Goal: Transaction & Acquisition: Register for event/course

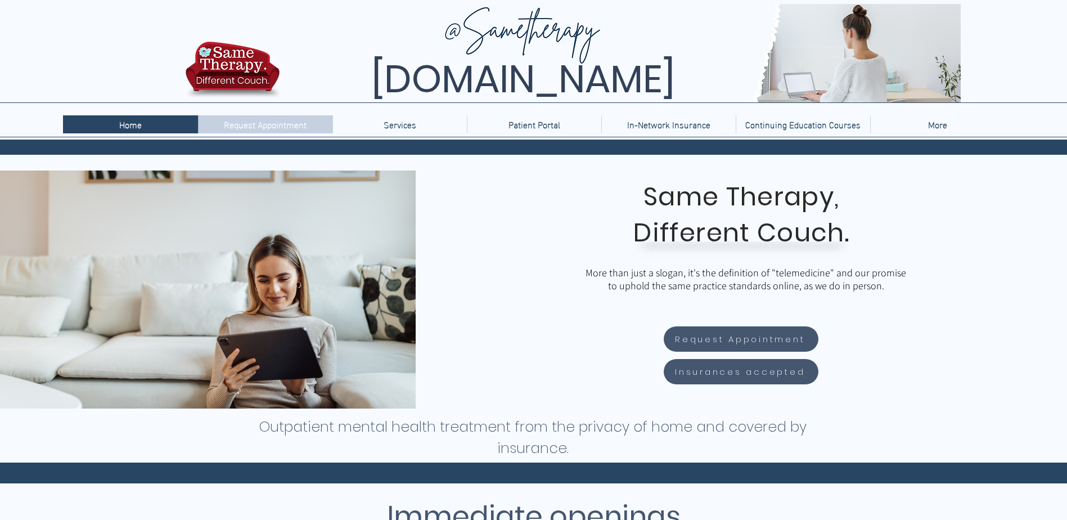
click at [285, 125] on p "Request Appointment" at bounding box center [265, 124] width 94 height 18
click at [804, 125] on p "Continuing Education Courses" at bounding box center [803, 124] width 127 height 18
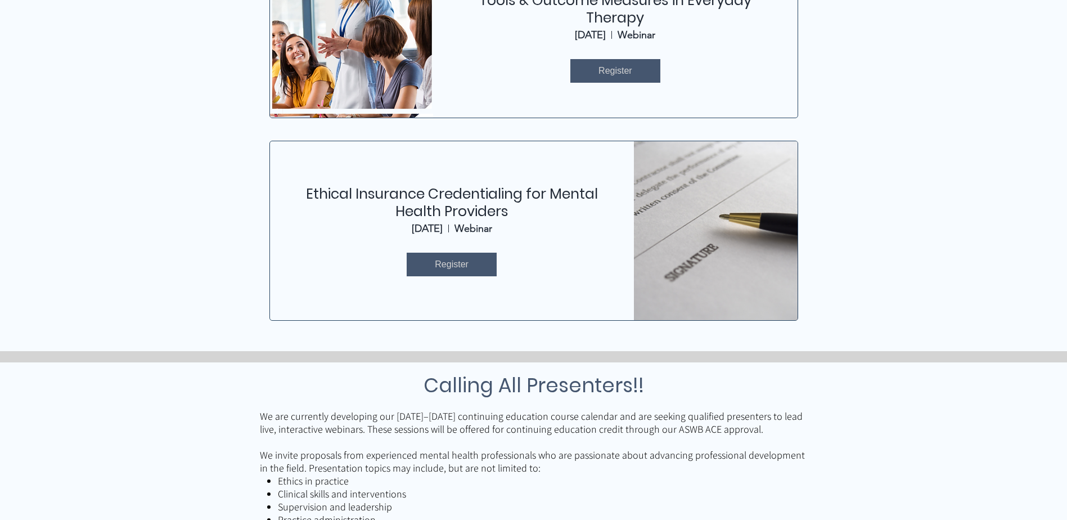
scroll to position [619, 0]
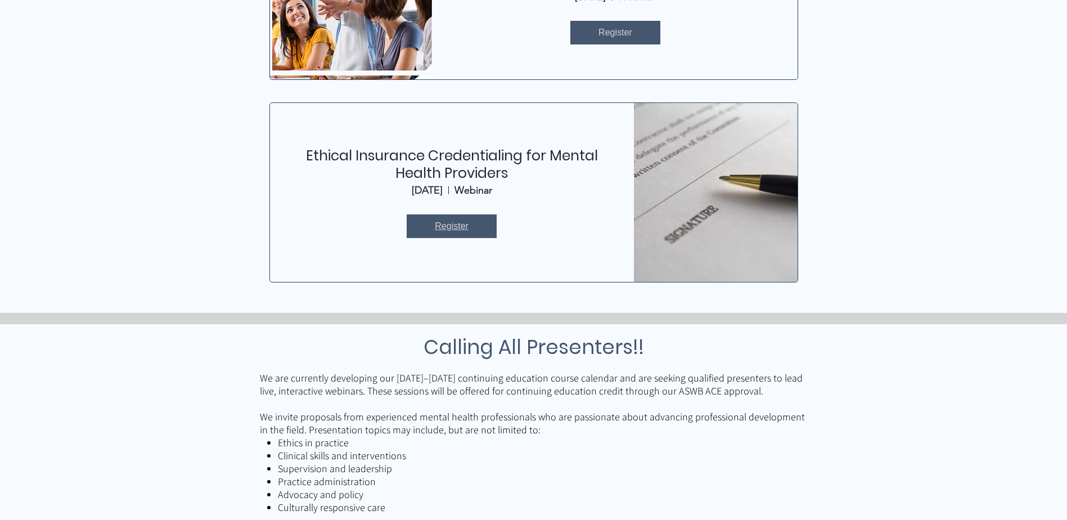
click at [442, 223] on span "Register" at bounding box center [452, 226] width 34 height 12
